Goal: Navigation & Orientation: Find specific page/section

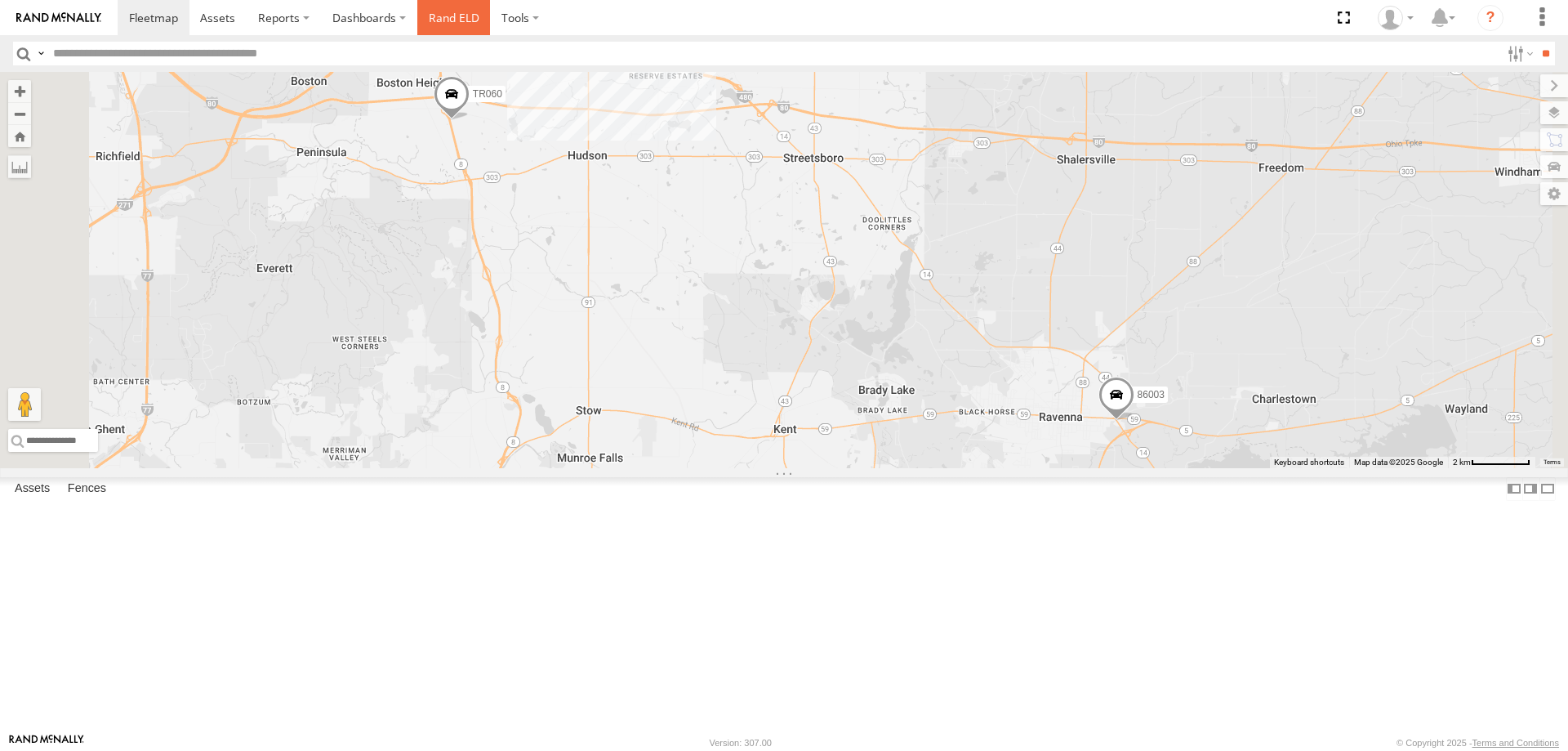
click at [448, 13] on link "Rand ELD" at bounding box center [454, 18] width 74 height 35
click at [1039, 113] on label at bounding box center [1538, 113] width 60 height 23
click at [0, 0] on span "Basemaps" at bounding box center [0, 0] width 0 height 0
click at [0, 0] on span "Satellite + Roadmap" at bounding box center [0, 0] width 0 height 0
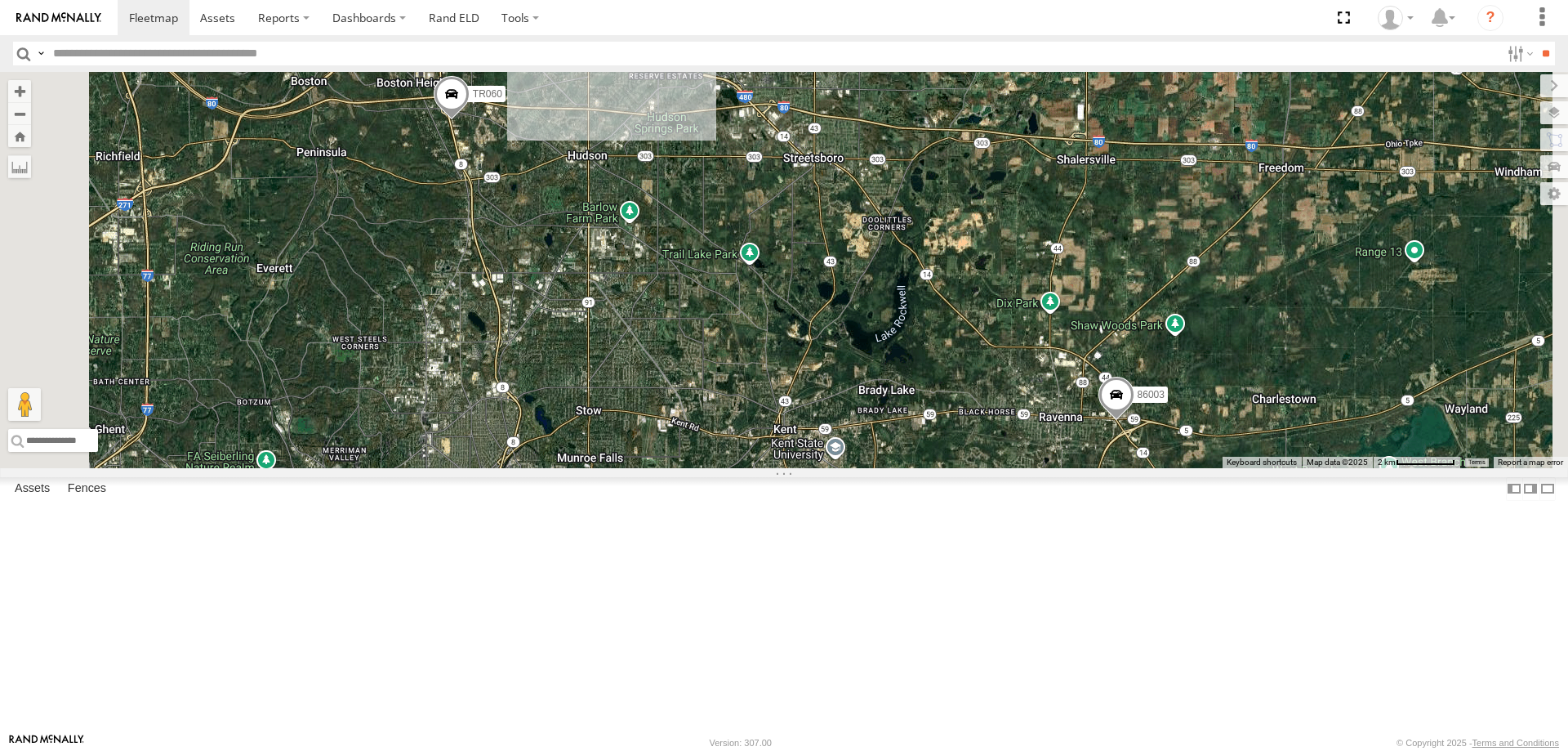
click at [0, 0] on span "Overlays" at bounding box center [0, 0] width 0 height 0
click at [0, 0] on span "Traffic" at bounding box center [0, 0] width 0 height 0
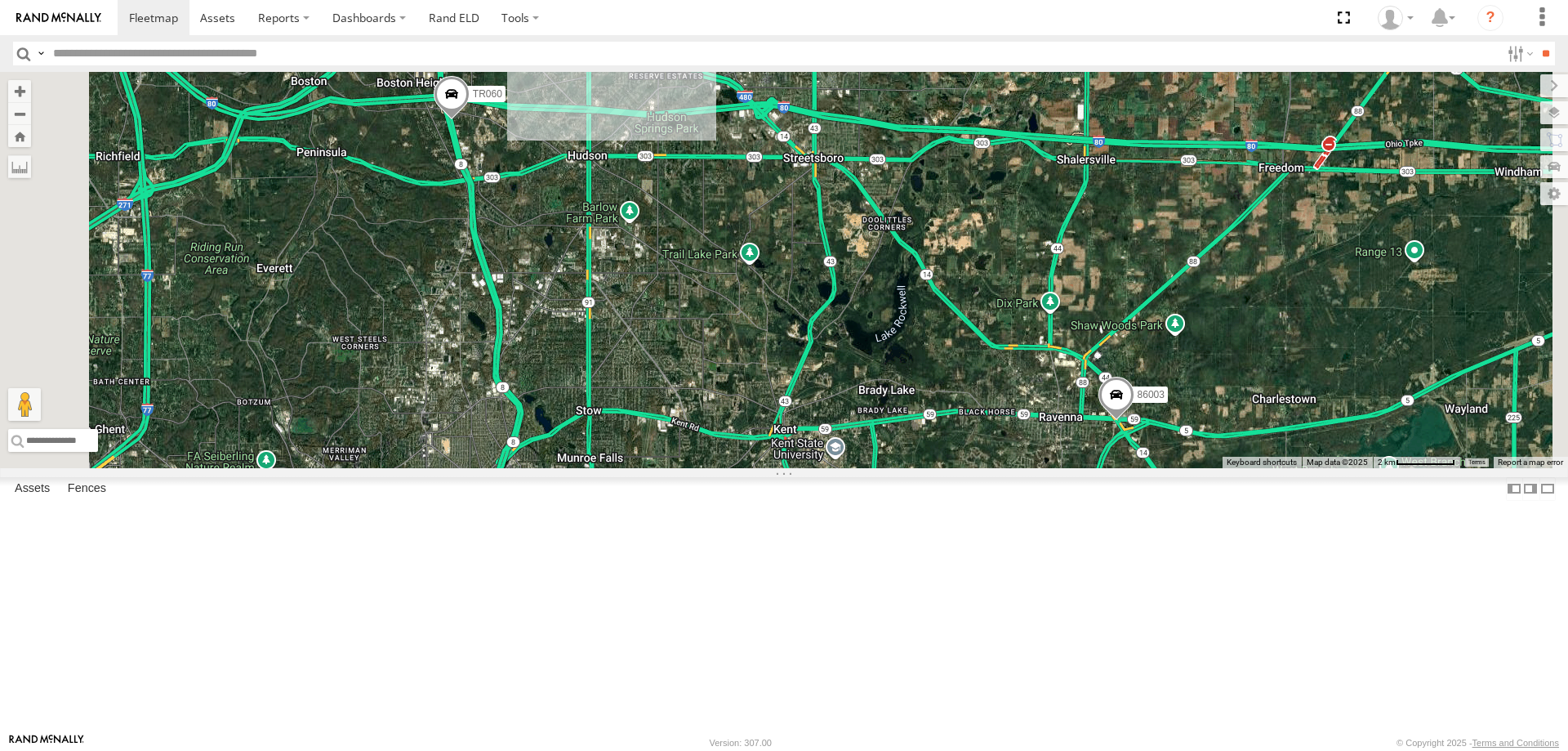
click at [1039, 288] on div "86003 TR060" at bounding box center [784, 270] width 1568 height 396
click at [1039, 85] on label at bounding box center [1539, 85] width 54 height 23
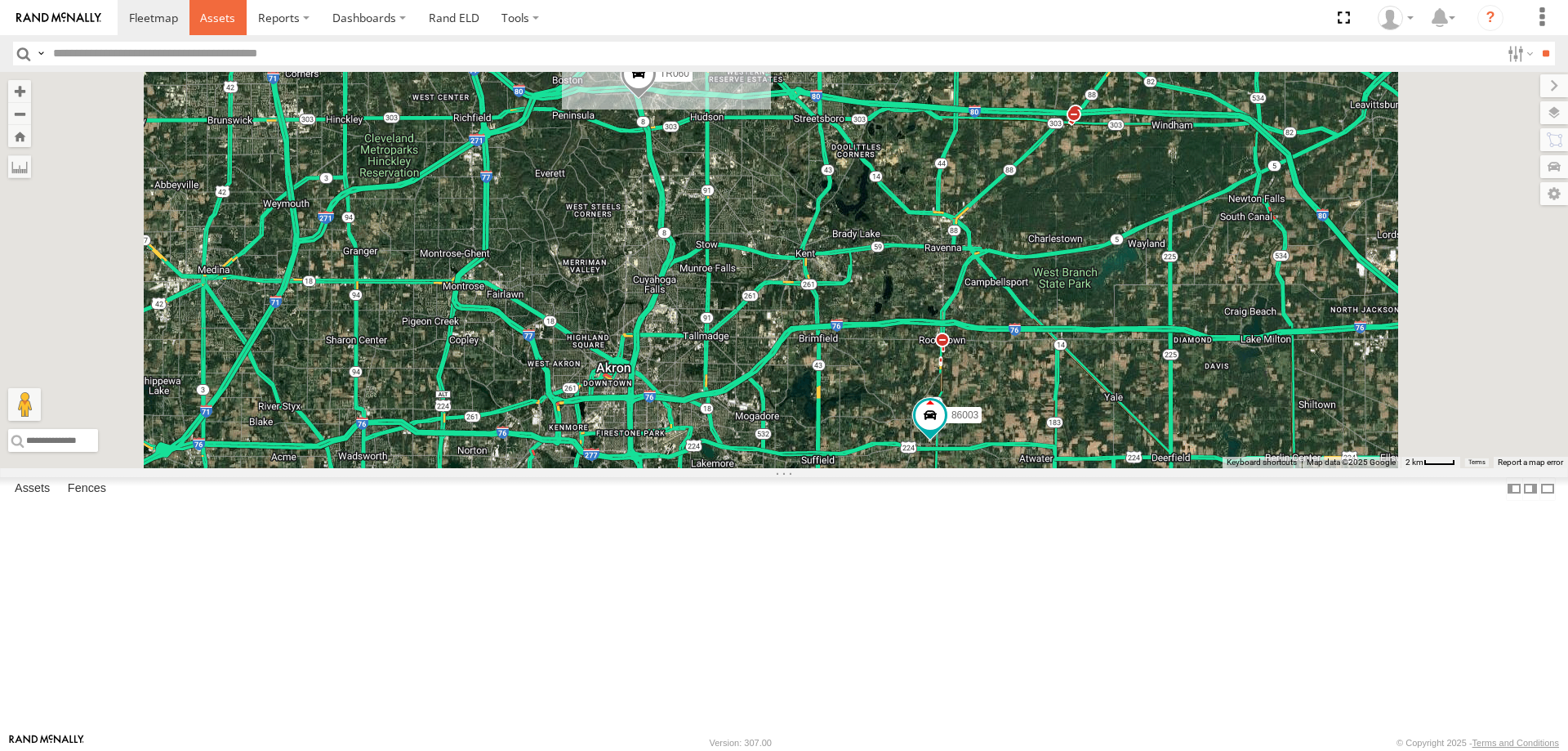
click at [221, 20] on span at bounding box center [218, 18] width 35 height 16
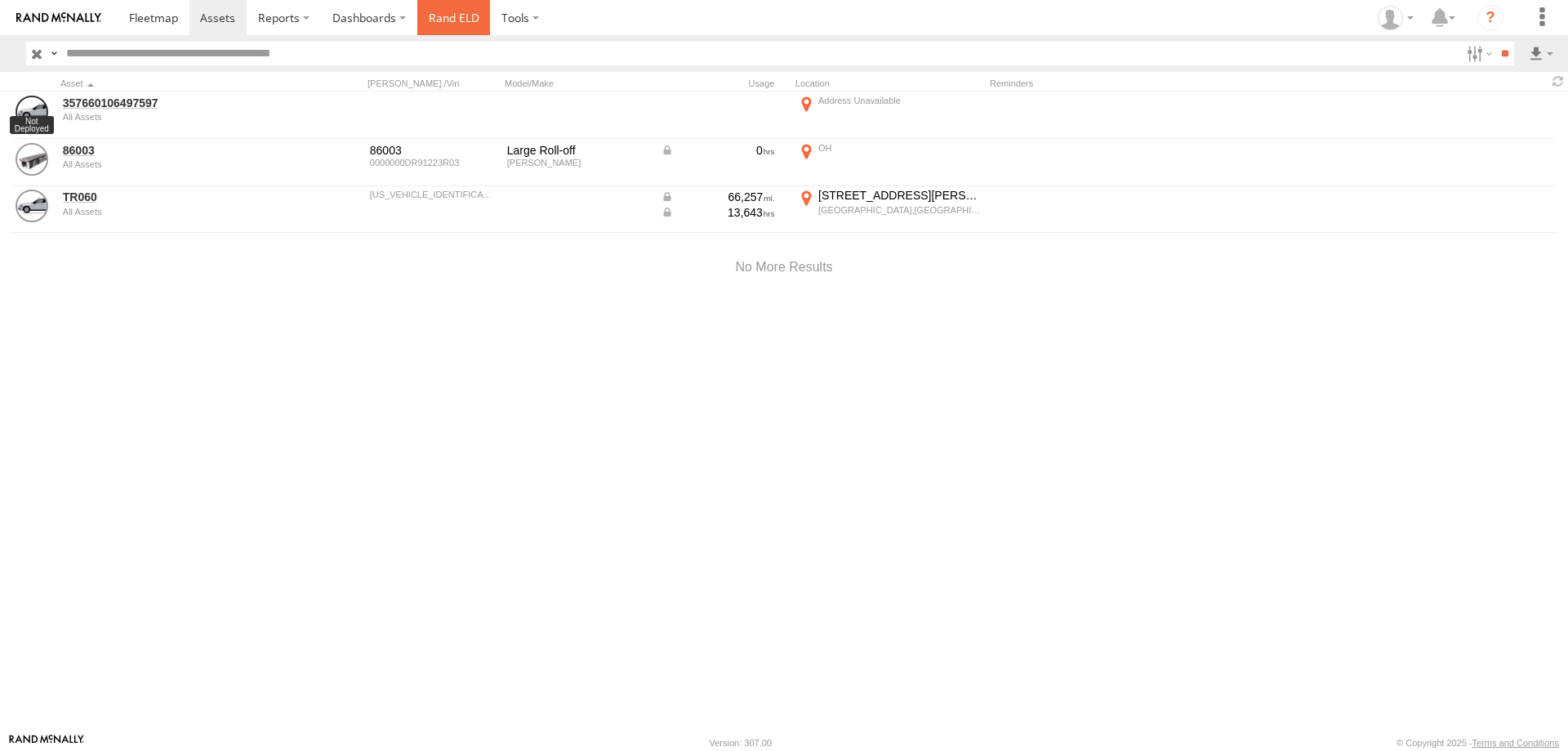
click at [457, 13] on link "Rand ELD" at bounding box center [454, 18] width 74 height 35
